Goal: Task Accomplishment & Management: Manage account settings

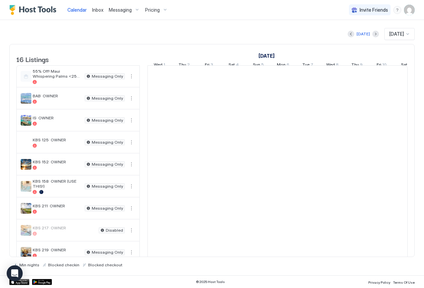
scroll to position [0, 370]
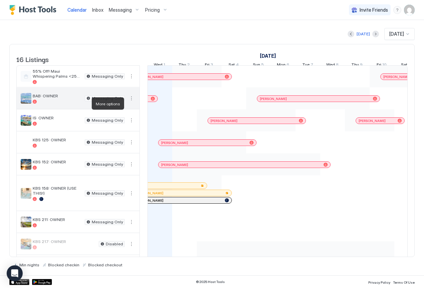
click at [132, 102] on button "More options" at bounding box center [131, 98] width 8 height 8
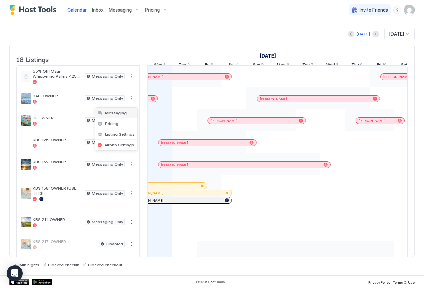
click at [117, 113] on span "Messaging" at bounding box center [116, 112] width 22 height 5
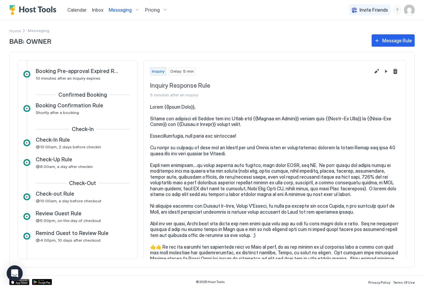
scroll to position [50, 0]
click at [51, 216] on span "Review Guest Rule" at bounding box center [59, 213] width 46 height 7
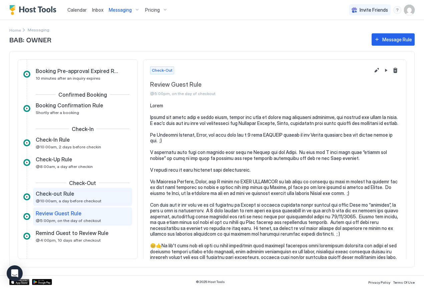
click at [68, 197] on div "Check-out Rule @10:00am, a day before checkout" at bounding box center [78, 196] width 84 height 13
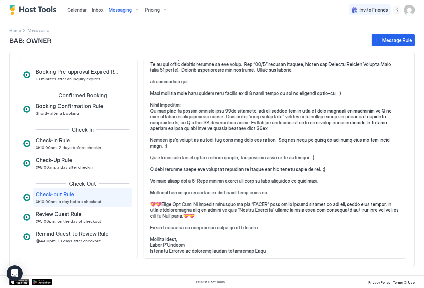
scroll to position [118, 0]
click at [64, 213] on span "Review Guest Rule" at bounding box center [59, 214] width 46 height 7
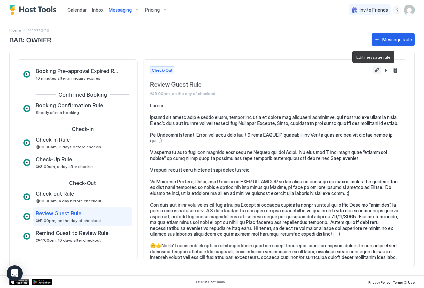
click at [372, 72] on button "Edit message rule" at bounding box center [376, 70] width 8 height 8
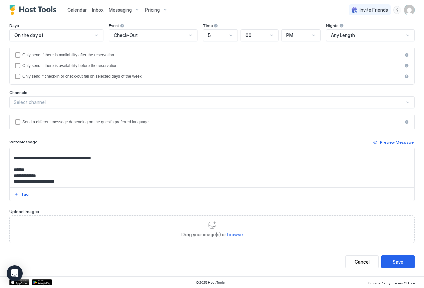
scroll to position [227, 0]
drag, startPoint x: 98, startPoint y: 160, endPoint x: 68, endPoint y: 157, distance: 29.8
click at [68, 157] on textarea "Input Field" at bounding box center [209, 167] width 399 height 39
click at [115, 161] on textarea "Input Field" at bounding box center [209, 167] width 399 height 39
type textarea "**********"
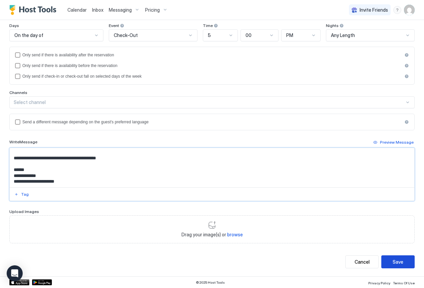
click at [393, 259] on div "Save" at bounding box center [397, 261] width 11 height 7
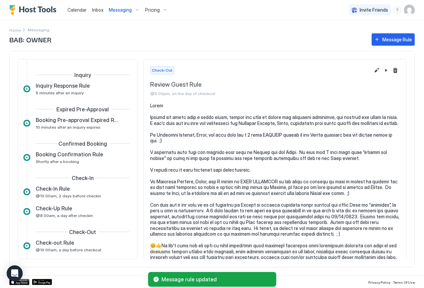
click at [124, 11] on span "Messaging" at bounding box center [120, 10] width 23 height 6
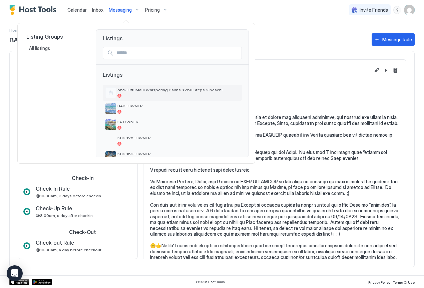
click at [135, 90] on span "55% Off! Maui Whispering Palms <250 Steps 2 beach!" at bounding box center [178, 89] width 122 height 5
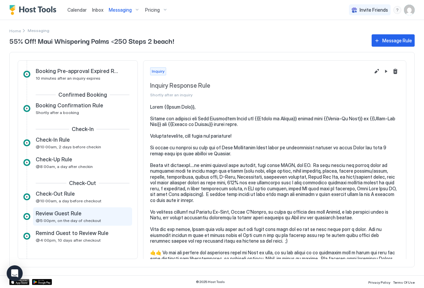
scroll to position [50, 0]
click at [70, 214] on span "Review Guest Rule" at bounding box center [59, 213] width 46 height 7
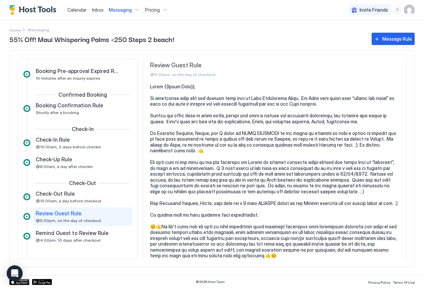
scroll to position [14, 0]
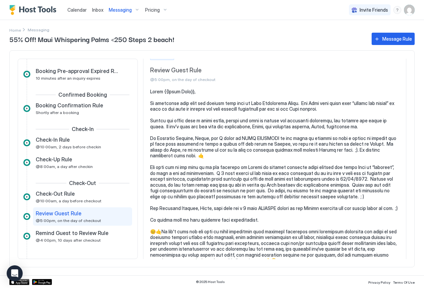
click at [124, 9] on span "Messaging" at bounding box center [120, 10] width 23 height 6
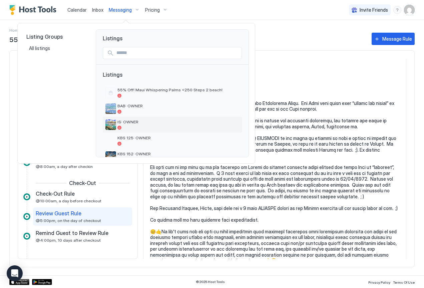
click at [131, 124] on span "IS: OWNER" at bounding box center [178, 121] width 122 height 5
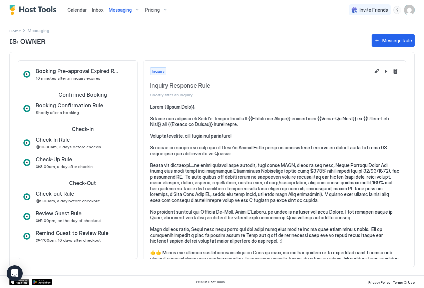
scroll to position [50, 0]
click at [67, 213] on span "Review Guest Rule" at bounding box center [59, 213] width 46 height 7
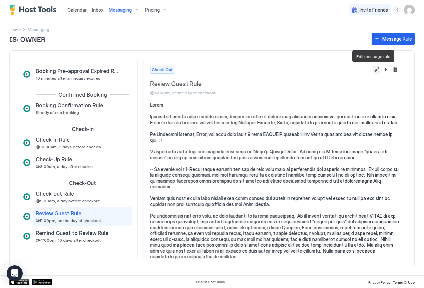
click at [372, 71] on button "Edit message rule" at bounding box center [376, 70] width 8 height 8
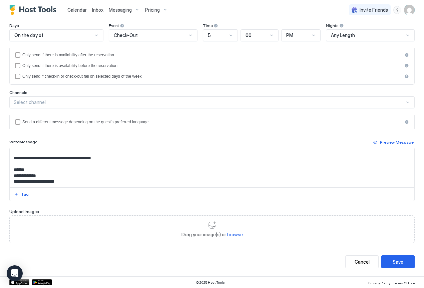
scroll to position [289, 0]
drag, startPoint x: 98, startPoint y: 159, endPoint x: 83, endPoint y: 158, distance: 15.7
click at [83, 158] on textarea "Input Field" at bounding box center [209, 167] width 399 height 39
type textarea "**********"
click at [397, 261] on div "Save" at bounding box center [397, 261] width 11 height 7
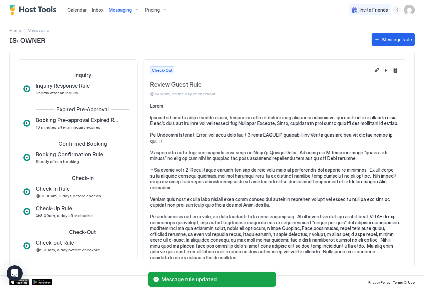
scroll to position [48, 0]
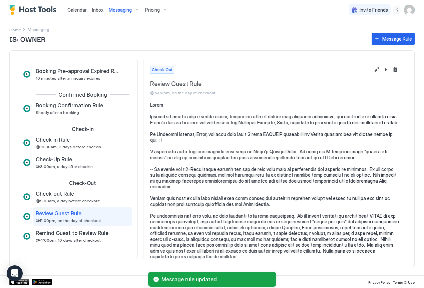
click at [121, 9] on span "Messaging" at bounding box center [120, 10] width 23 height 6
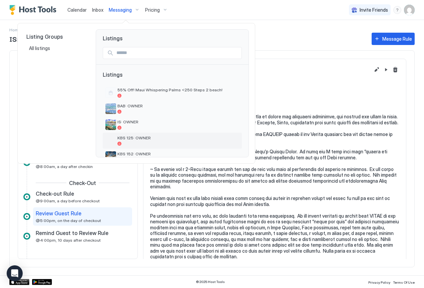
click at [127, 138] on span "KBS 125: OWNER" at bounding box center [178, 137] width 122 height 5
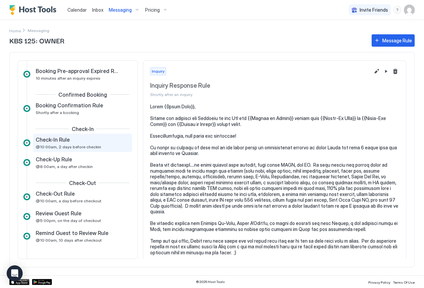
scroll to position [50, 0]
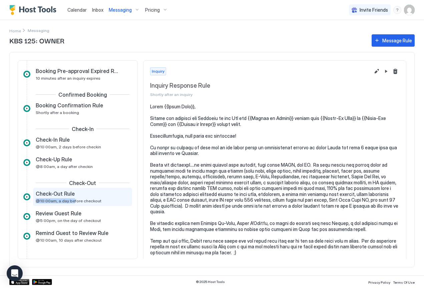
click at [71, 198] on div "Check-Out Rule @10:00am, a day before checkout" at bounding box center [78, 196] width 84 height 13
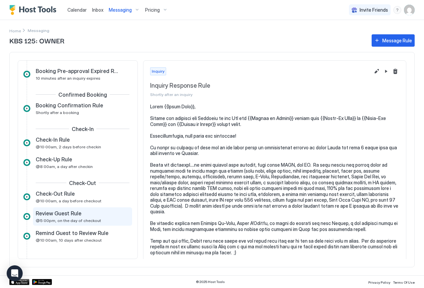
click at [61, 219] on span "@5:00pm, on the day of checkout" at bounding box center [68, 220] width 65 height 5
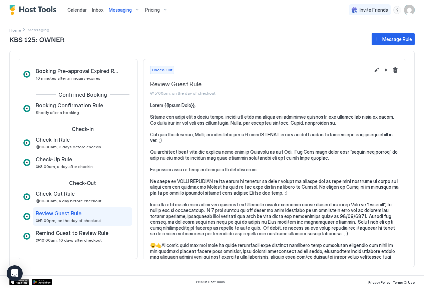
click at [124, 8] on span "Messaging" at bounding box center [120, 10] width 23 height 6
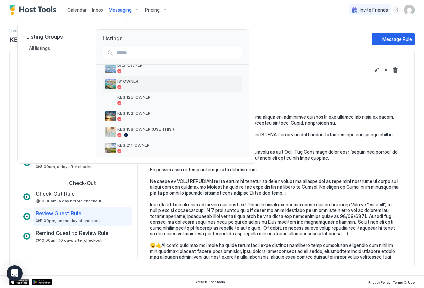
scroll to position [42, 0]
click at [130, 115] on div "KBS 152: OWNER" at bounding box center [178, 115] width 122 height 10
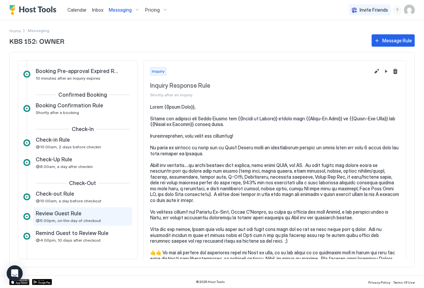
scroll to position [50, 0]
click at [68, 215] on span "Review Guest Rule" at bounding box center [59, 213] width 46 height 7
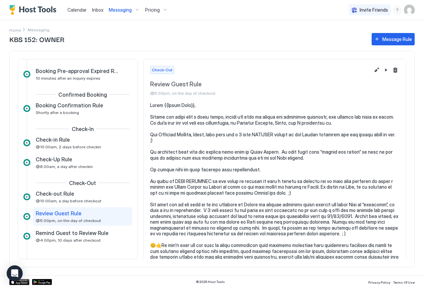
click at [123, 9] on span "Messaging" at bounding box center [120, 10] width 23 height 6
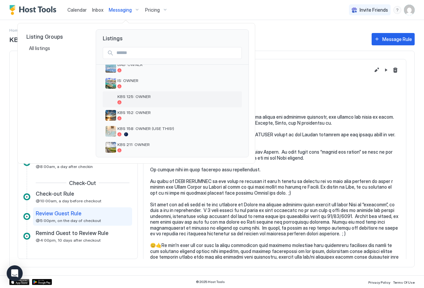
scroll to position [56, 0]
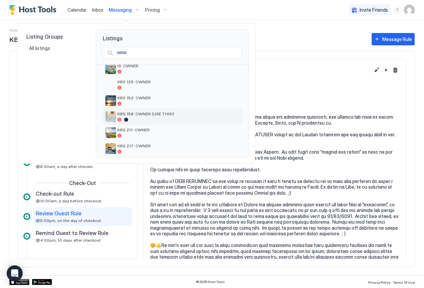
click at [142, 116] on span "KBS 158: OWNER (USE THIS!)" at bounding box center [178, 113] width 122 height 5
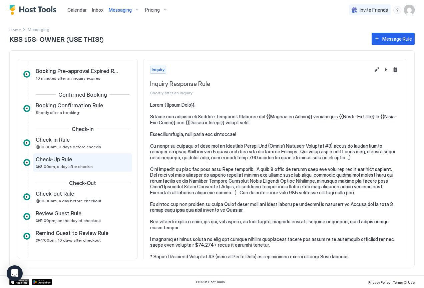
scroll to position [48, 0]
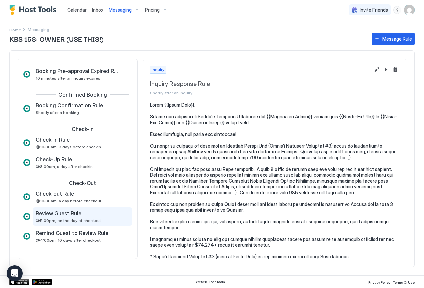
click at [68, 215] on span "Review Guest Rule" at bounding box center [59, 213] width 46 height 7
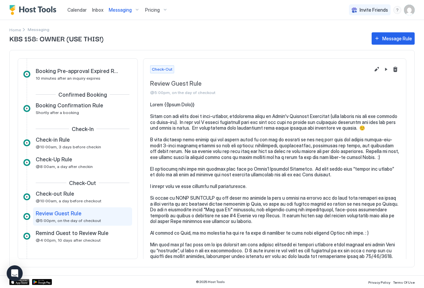
click at [122, 7] on span "Messaging" at bounding box center [120, 10] width 23 height 6
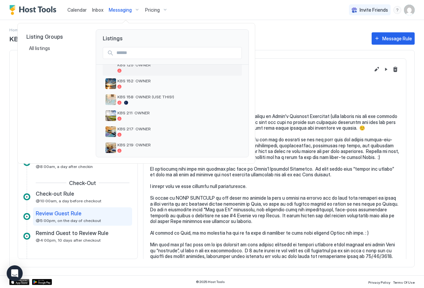
scroll to position [75, 0]
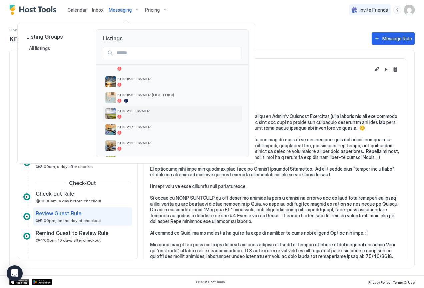
click at [133, 112] on span "KBS 211: OWNER" at bounding box center [178, 110] width 122 height 5
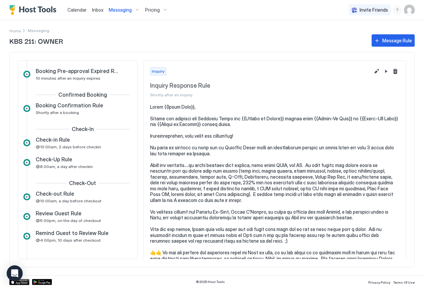
scroll to position [50, 0]
click at [60, 216] on span "Review Guest Rule" at bounding box center [59, 213] width 46 height 7
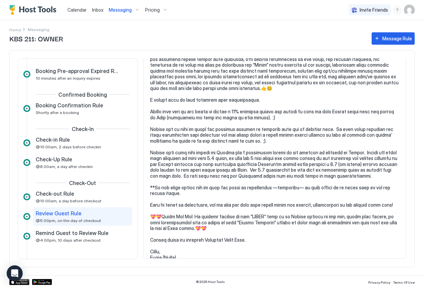
scroll to position [343, 0]
click at [124, 9] on span "Messaging" at bounding box center [120, 10] width 23 height 6
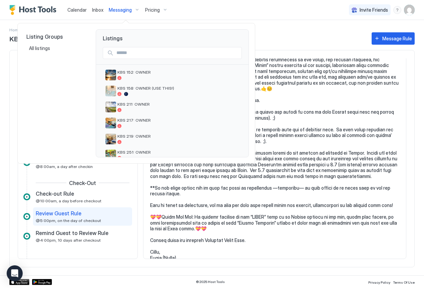
scroll to position [82, 0]
click at [135, 120] on span "KBS 217: OWNER" at bounding box center [178, 119] width 122 height 5
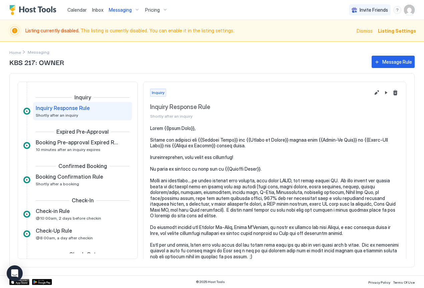
click at [123, 12] on span "Messaging" at bounding box center [120, 10] width 23 height 6
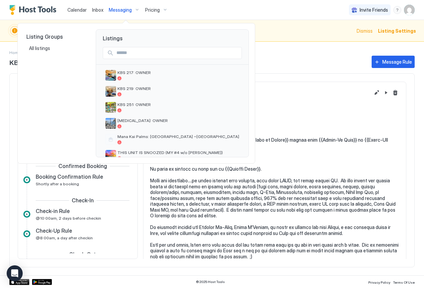
scroll to position [112, 0]
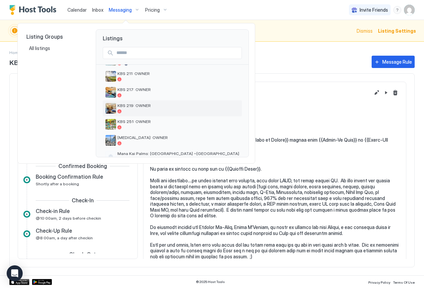
click at [144, 106] on span "KBS 219: OWNER" at bounding box center [178, 105] width 122 height 5
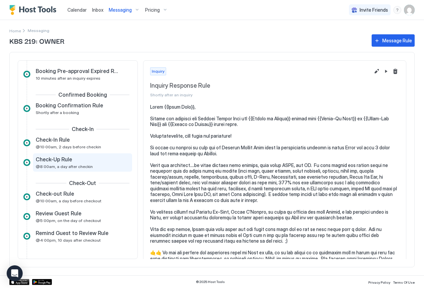
scroll to position [50, 0]
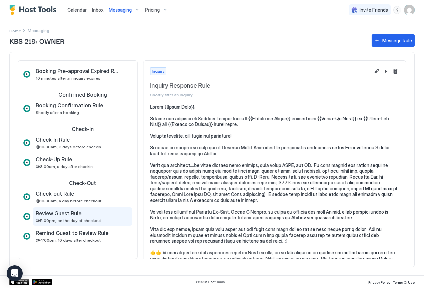
click at [62, 215] on span "Review Guest Rule" at bounding box center [59, 213] width 46 height 7
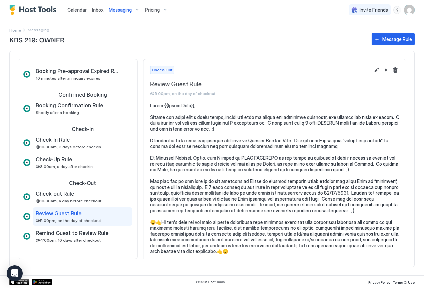
click at [115, 11] on span "Messaging" at bounding box center [120, 10] width 23 height 6
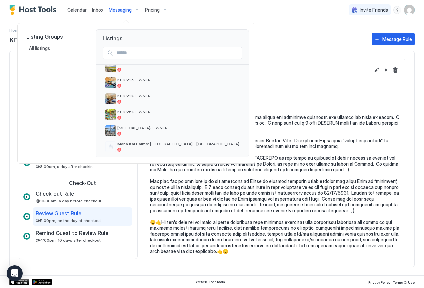
scroll to position [123, 0]
click at [152, 112] on span "KBS 251: OWNER" at bounding box center [178, 111] width 122 height 5
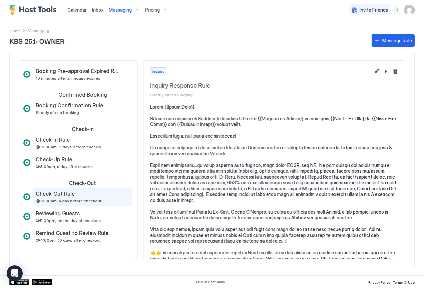
click at [68, 198] on div "Check-Out Rule @10:00am, a day before checkout" at bounding box center [78, 196] width 84 height 13
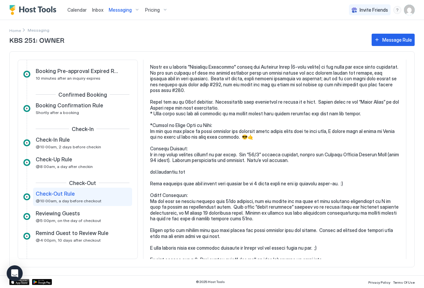
scroll to position [70, 0]
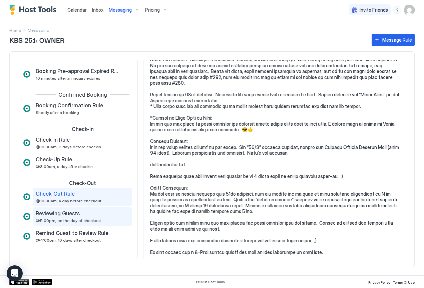
click at [65, 216] on span "Reviewing Guests" at bounding box center [58, 213] width 44 height 7
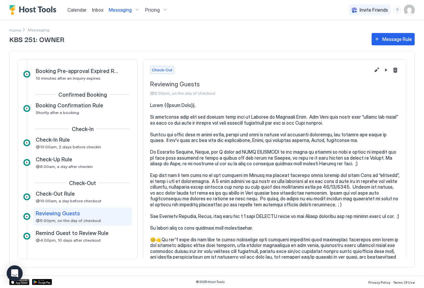
click at [126, 9] on span "Messaging" at bounding box center [120, 10] width 23 height 6
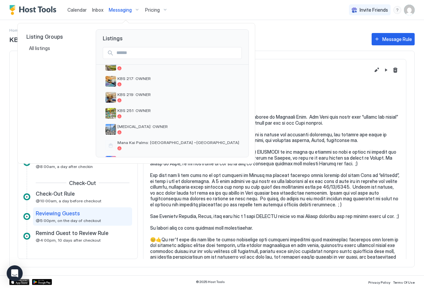
scroll to position [126, 0]
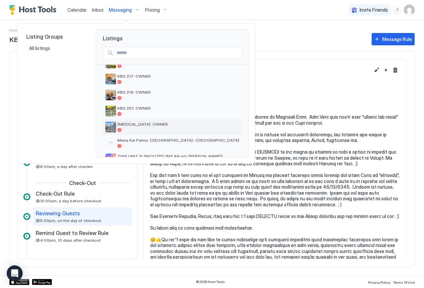
click at [145, 124] on span "[MEDICAL_DATA]: OWNER" at bounding box center [178, 124] width 122 height 5
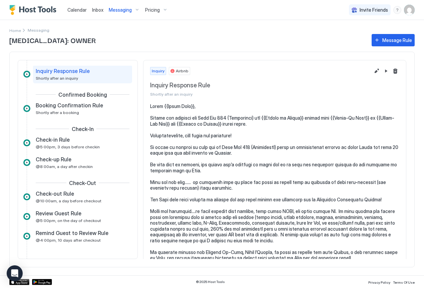
scroll to position [15, 0]
click at [63, 216] on span "Review Guest Rule" at bounding box center [59, 213] width 46 height 7
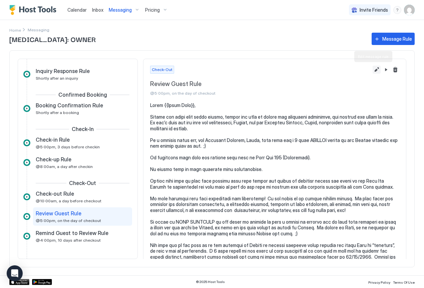
click at [372, 71] on button "Edit message rule" at bounding box center [376, 70] width 8 height 8
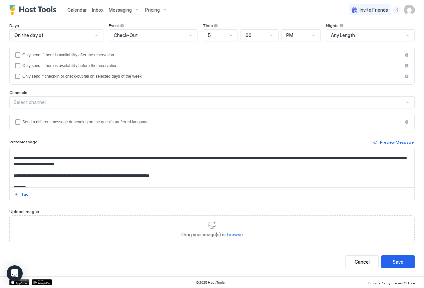
scroll to position [245, 0]
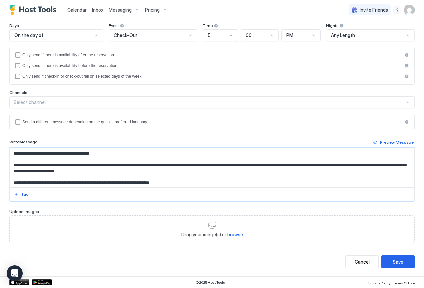
drag, startPoint x: 98, startPoint y: 164, endPoint x: 68, endPoint y: 164, distance: 30.0
click at [68, 164] on textarea "Input Field" at bounding box center [209, 167] width 399 height 39
click at [115, 164] on textarea "Input Field" at bounding box center [209, 167] width 399 height 39
type textarea "**********"
click at [394, 261] on div "Save" at bounding box center [397, 261] width 11 height 7
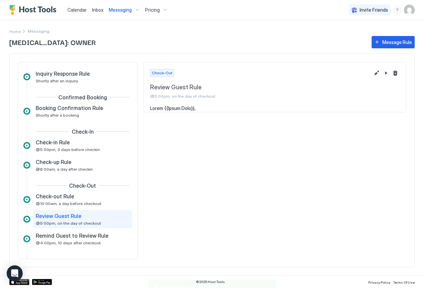
scroll to position [14, 0]
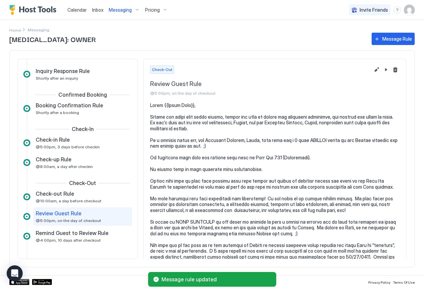
click at [119, 8] on span "Messaging" at bounding box center [120, 10] width 23 height 6
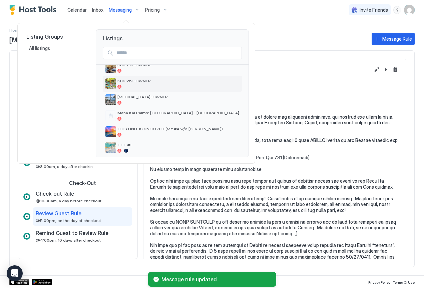
scroll to position [156, 0]
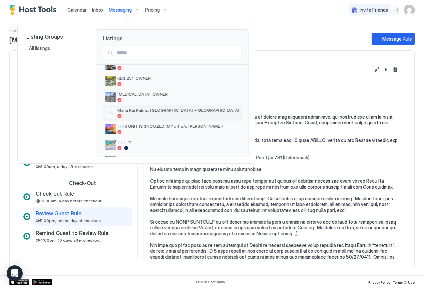
click at [147, 111] on span "Mana Kai Palms: [GEOGRAPHIC_DATA] ~[GEOGRAPHIC_DATA]" at bounding box center [178, 110] width 122 height 5
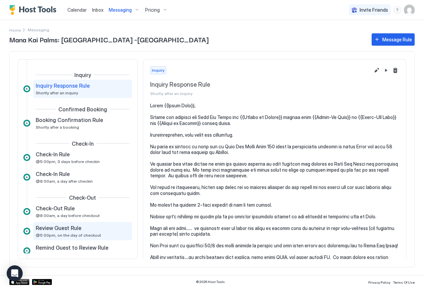
click at [70, 232] on div "Review Guest Rule @5:00pm, on the day of checkout" at bounding box center [78, 231] width 84 height 13
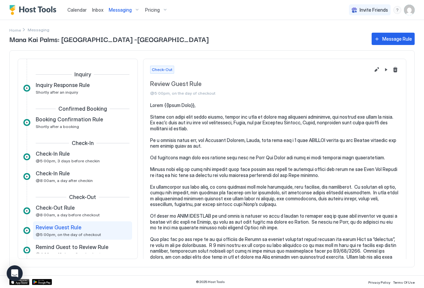
click at [120, 9] on span "Messaging" at bounding box center [120, 10] width 23 height 6
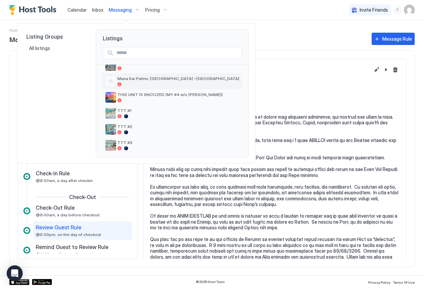
scroll to position [190, 0]
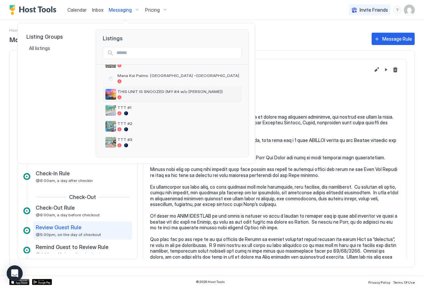
click at [179, 93] on span "THIS UNIT IS SNOOZED (MY #4 w/o [PERSON_NAME])" at bounding box center [178, 91] width 122 height 5
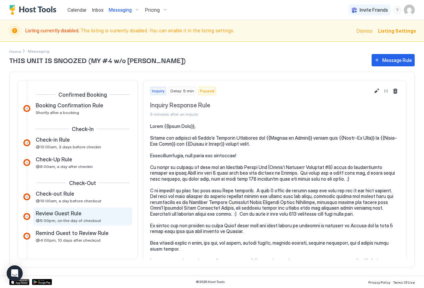
click at [64, 214] on span "Review Guest Rule" at bounding box center [59, 213] width 46 height 7
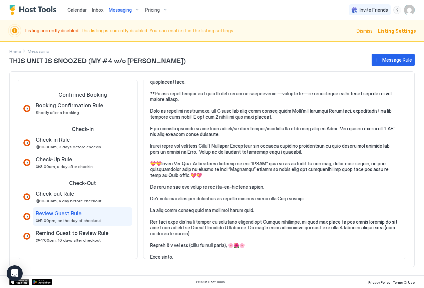
scroll to position [336, 0]
click at [116, 10] on span "Messaging" at bounding box center [120, 10] width 23 height 6
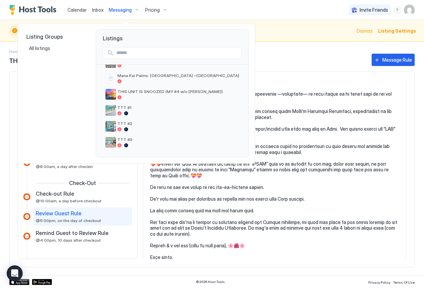
scroll to position [190, 0]
click at [124, 111] on div "TTT #1" at bounding box center [178, 110] width 122 height 10
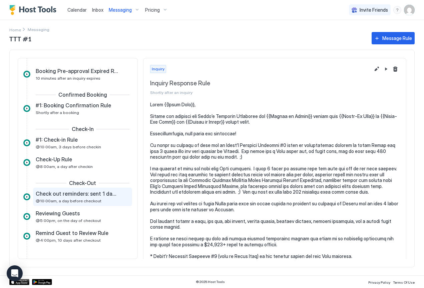
scroll to position [48, 0]
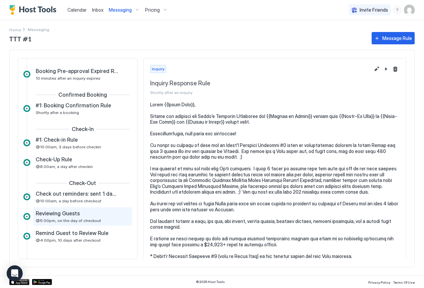
click at [59, 219] on span "@5:00pm, on the day of checkout" at bounding box center [68, 220] width 65 height 5
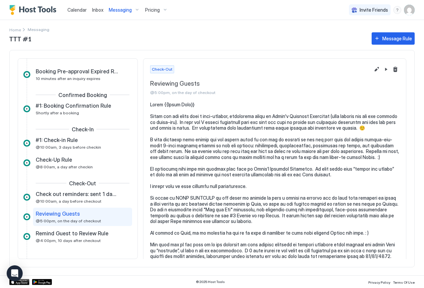
click at [119, 11] on span "Messaging" at bounding box center [120, 10] width 23 height 6
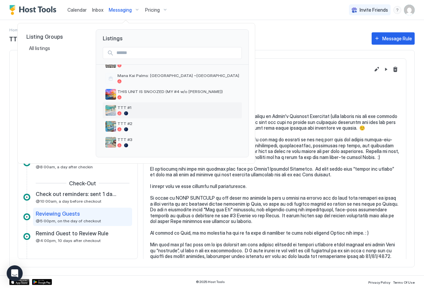
scroll to position [190, 0]
click at [129, 125] on span "TTT #2" at bounding box center [178, 123] width 122 height 5
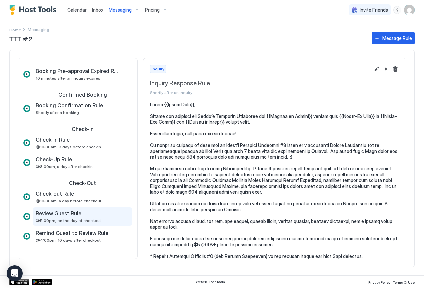
scroll to position [48, 0]
click at [55, 217] on div "Review Guest Rule @5:00pm, on the day of checkout" at bounding box center [78, 216] width 84 height 13
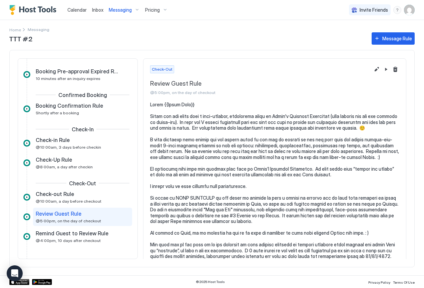
click at [116, 10] on span "Messaging" at bounding box center [120, 10] width 23 height 6
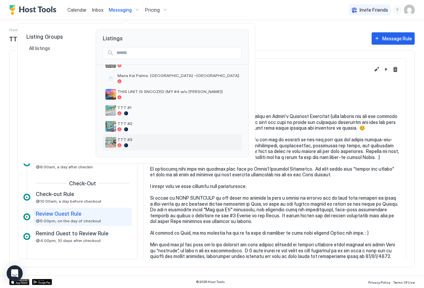
scroll to position [190, 0]
click at [122, 141] on span "TTT #3" at bounding box center [178, 139] width 122 height 5
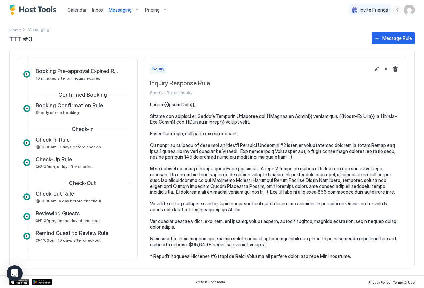
scroll to position [48, 0]
click at [56, 215] on span "Reviewing Guests" at bounding box center [58, 213] width 44 height 7
